Goal: Register for event/course

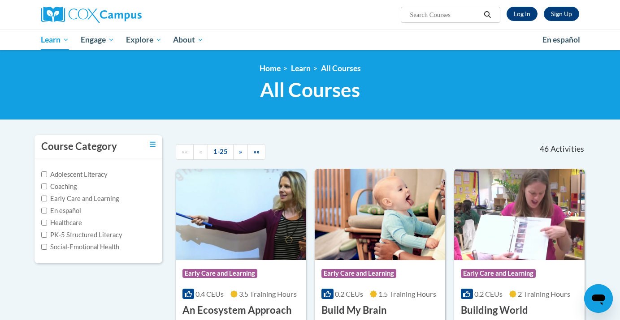
click at [414, 19] on input "Search..." at bounding box center [445, 14] width 72 height 11
type input "fluency"
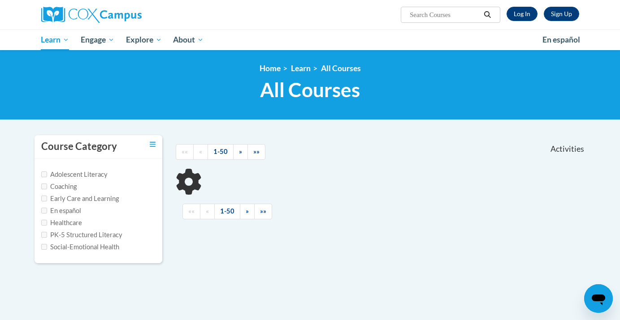
type input "fluency"
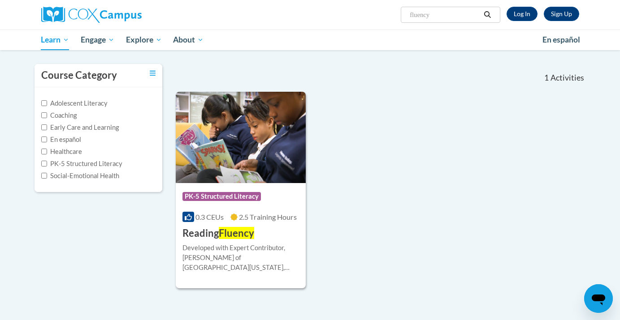
scroll to position [78, 0]
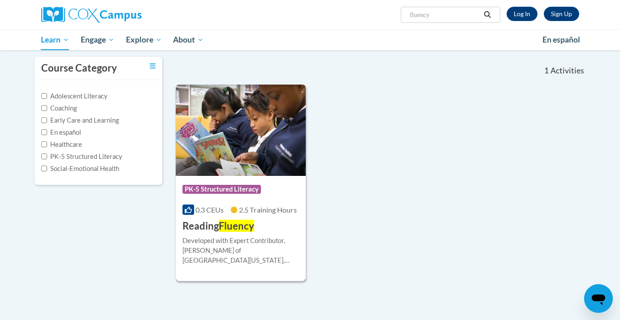
click at [273, 226] on div "Course Category: PK-5 Structured Literacy 0.3 CEUs 2.5 Training Hours COURSE Re…" at bounding box center [241, 204] width 130 height 57
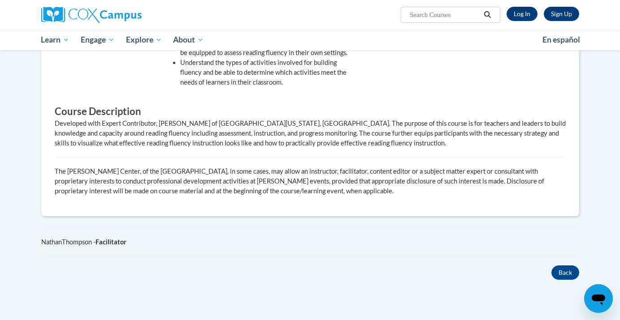
scroll to position [405, 0]
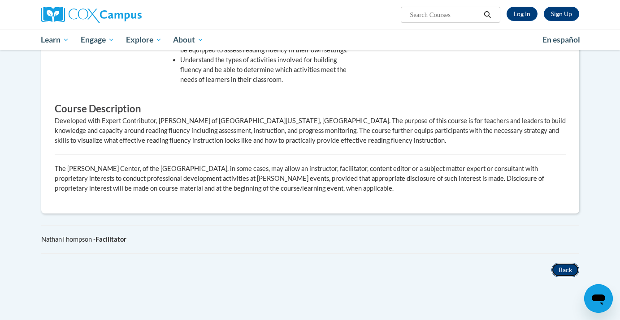
click at [568, 263] on button "Back" at bounding box center [565, 270] width 28 height 14
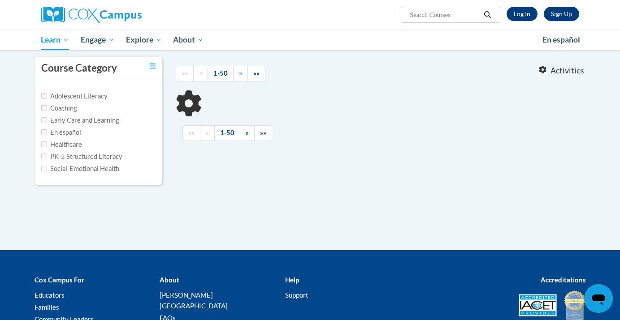
type input "fluency"
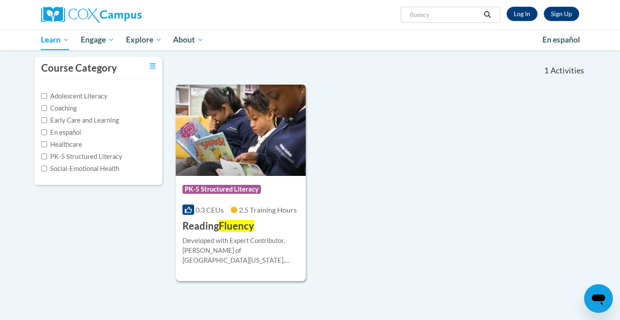
click at [239, 233] on div "More Info Start Developed with Expert Contributor, Dr. Laura Rhinehart of Unive…" at bounding box center [241, 256] width 130 height 46
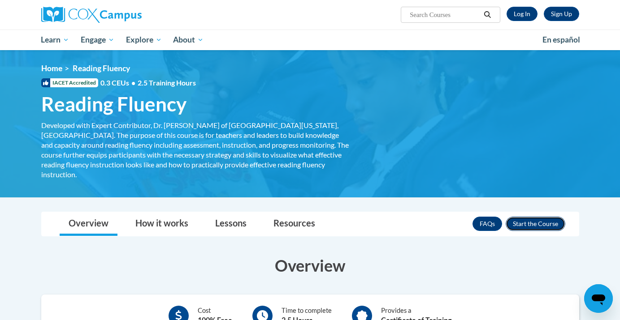
click at [537, 217] on button "Enroll" at bounding box center [535, 224] width 60 height 14
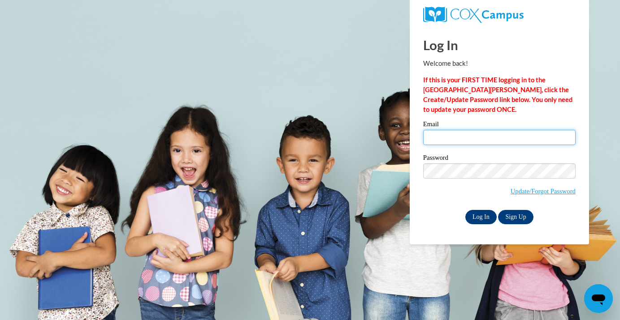
type input "kburr@waukesha.k12.wi.us"
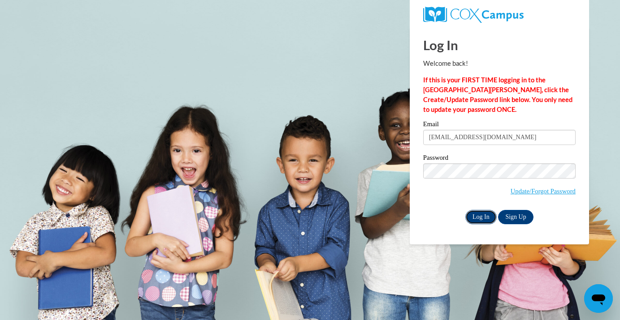
click at [477, 221] on input "Log In" at bounding box center [480, 217] width 31 height 14
click at [481, 216] on input "Log In" at bounding box center [480, 217] width 31 height 14
click at [478, 216] on input "Log In" at bounding box center [480, 217] width 31 height 14
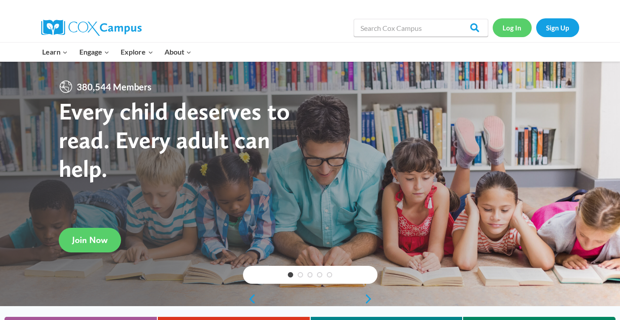
click at [516, 26] on link "Log In" at bounding box center [511, 27] width 39 height 18
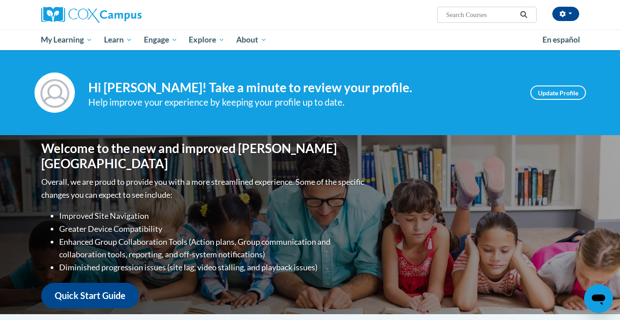
click at [465, 14] on input "Search..." at bounding box center [481, 14] width 72 height 11
type input "fluency"
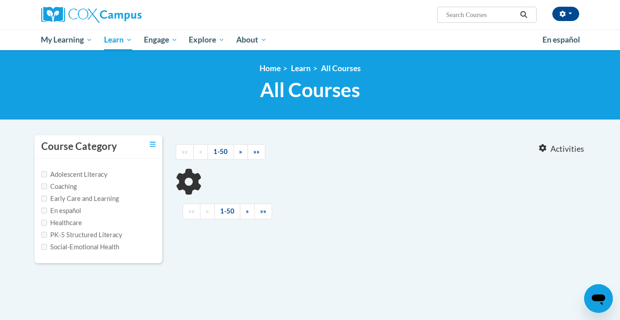
type input "fluency"
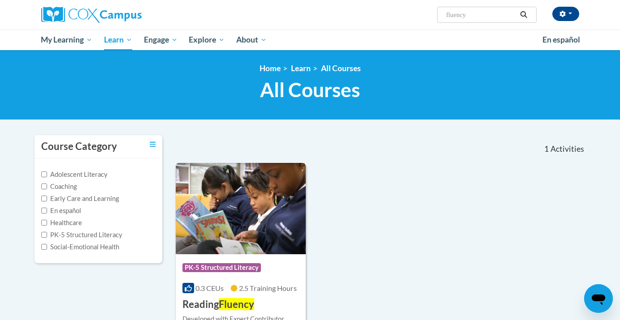
click at [203, 262] on div "Course Category: PK-5 Structured Literacy" at bounding box center [240, 269] width 117 height 20
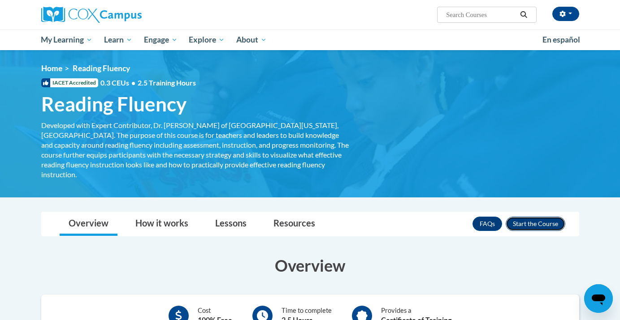
click at [527, 217] on button "Enroll" at bounding box center [535, 224] width 60 height 14
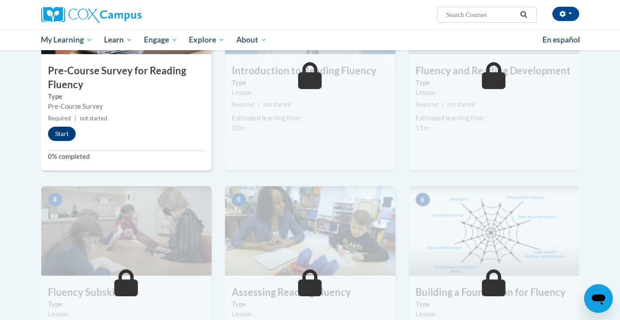
scroll to position [112, 0]
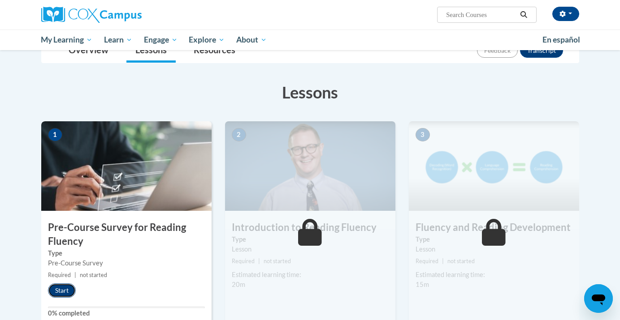
click at [66, 291] on button "Start" at bounding box center [62, 291] width 28 height 14
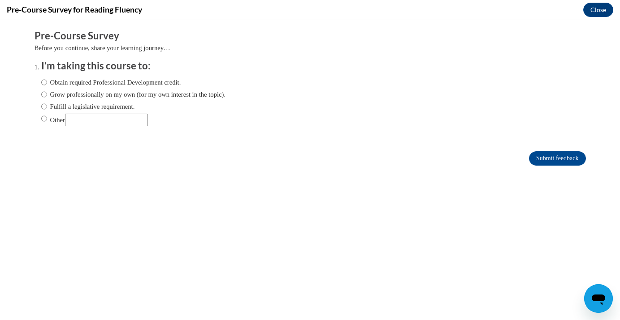
scroll to position [0, 0]
click at [45, 106] on input "Fulfill a legislative requirement." at bounding box center [44, 107] width 6 height 10
radio input "true"
click at [552, 159] on input "Submit feedback" at bounding box center [557, 158] width 56 height 14
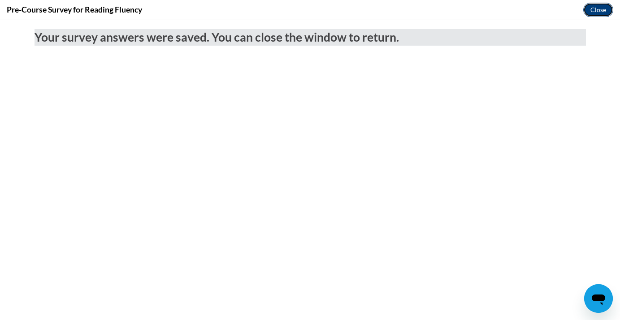
click at [596, 9] on button "Close" at bounding box center [598, 10] width 30 height 14
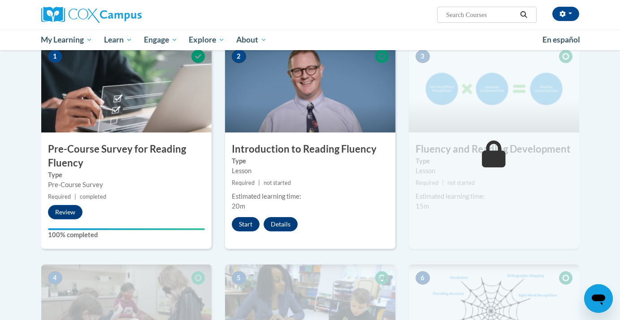
scroll to position [191, 0]
click at [244, 227] on button "Start" at bounding box center [246, 224] width 28 height 14
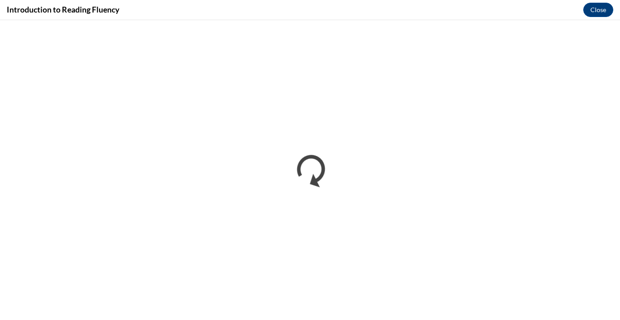
scroll to position [0, 0]
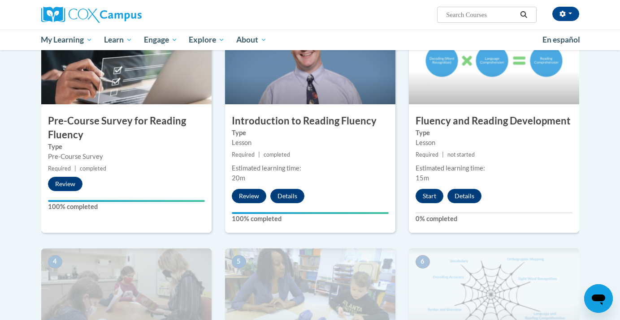
scroll to position [234, 0]
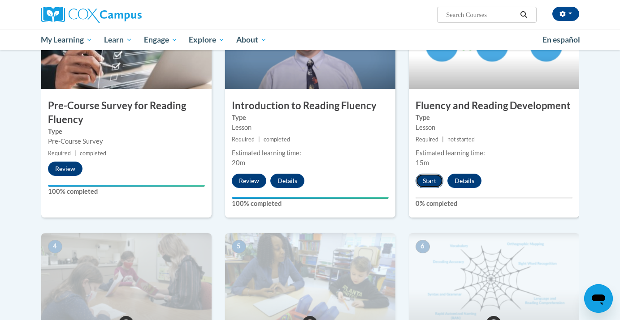
click at [429, 185] on button "Start" at bounding box center [429, 181] width 28 height 14
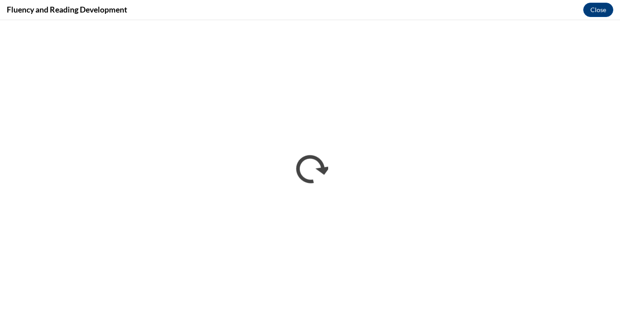
scroll to position [0, 0]
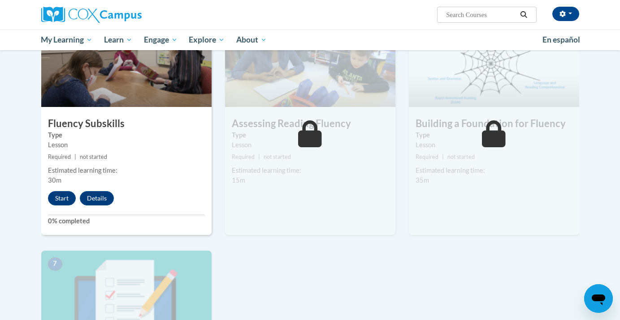
scroll to position [452, 0]
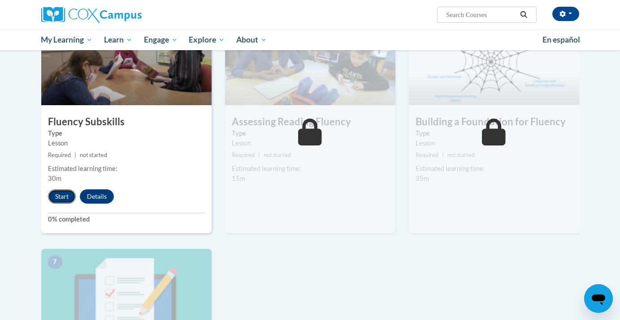
click at [60, 197] on button "Start" at bounding box center [62, 197] width 28 height 14
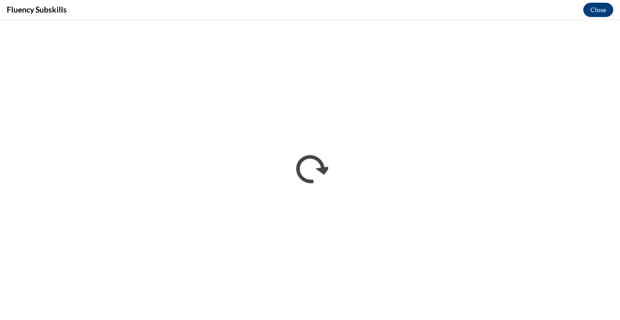
scroll to position [0, 0]
